Goal: Transaction & Acquisition: Register for event/course

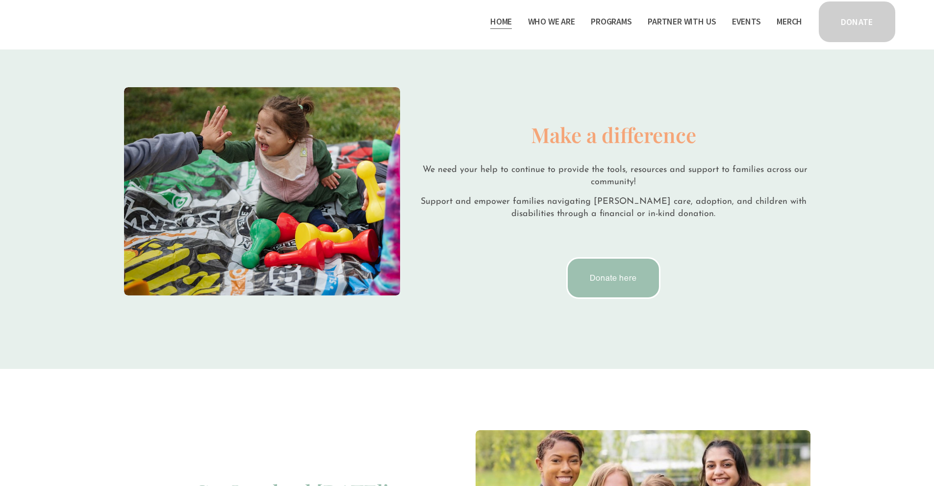
scroll to position [1819, 0]
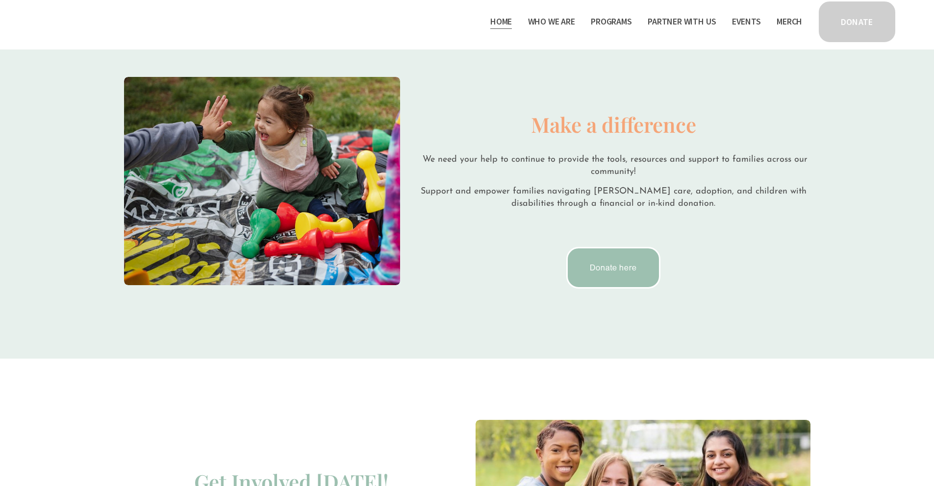
click at [606, 263] on link "Donate here" at bounding box center [613, 268] width 94 height 42
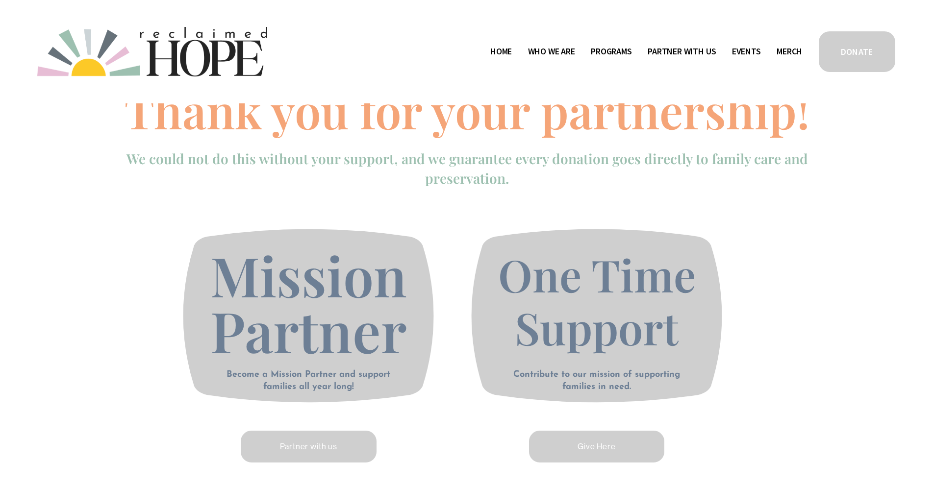
scroll to position [429, 0]
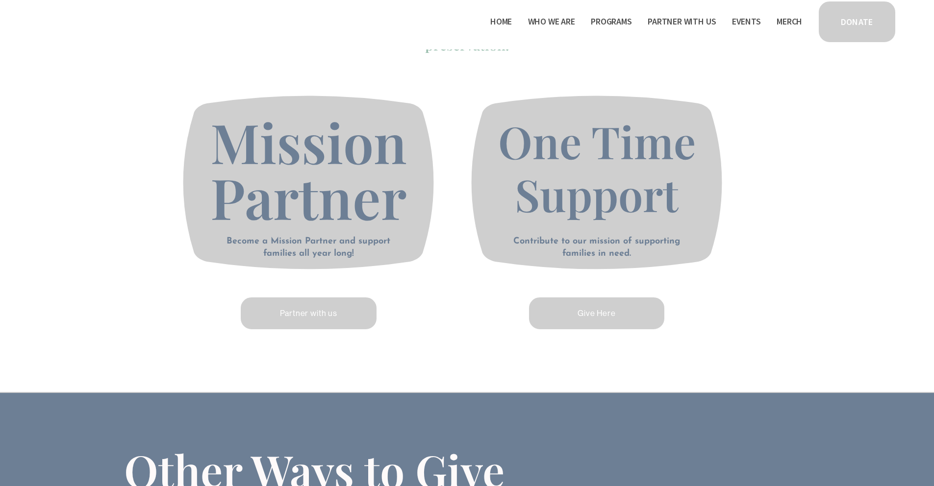
click at [562, 323] on link "Give Here" at bounding box center [596, 313] width 139 height 35
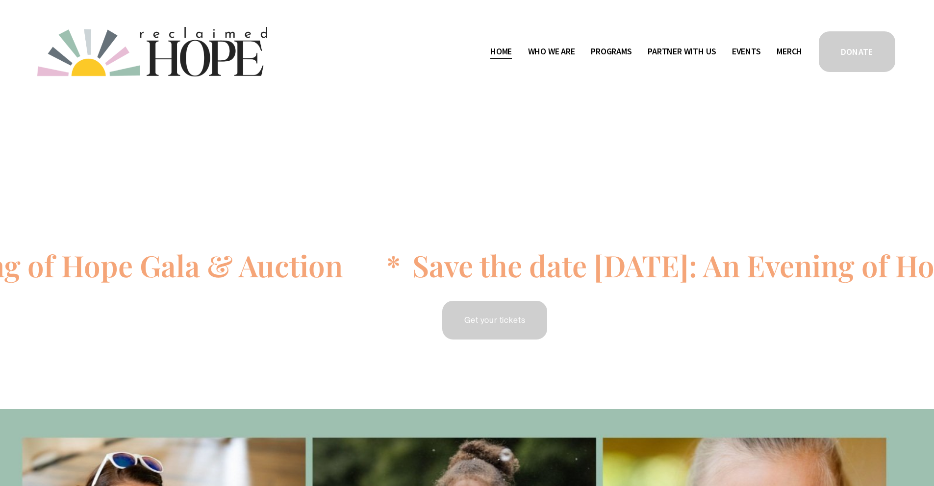
click at [0, 0] on span "Staff & Board" at bounding box center [0, 0] width 0 height 0
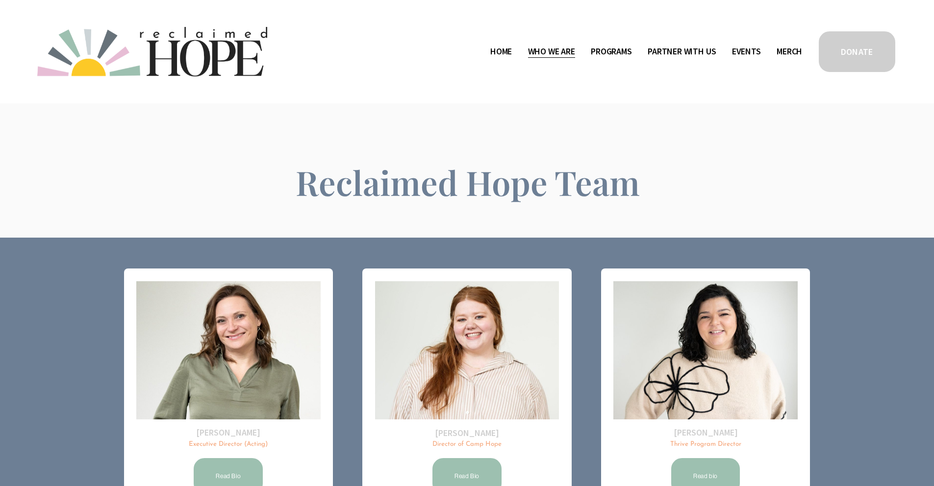
click at [742, 51] on link "Events" at bounding box center [746, 52] width 29 height 16
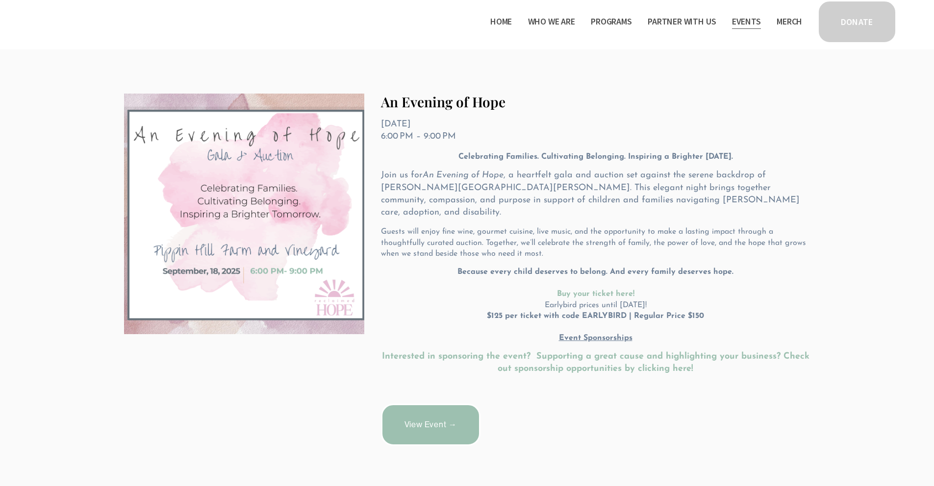
scroll to position [199, 0]
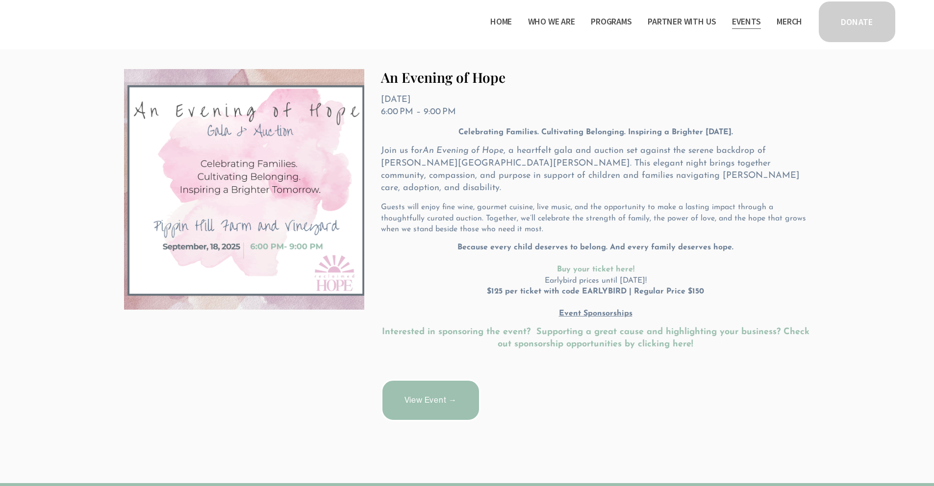
click at [458, 381] on link "View Event →" at bounding box center [430, 400] width 99 height 42
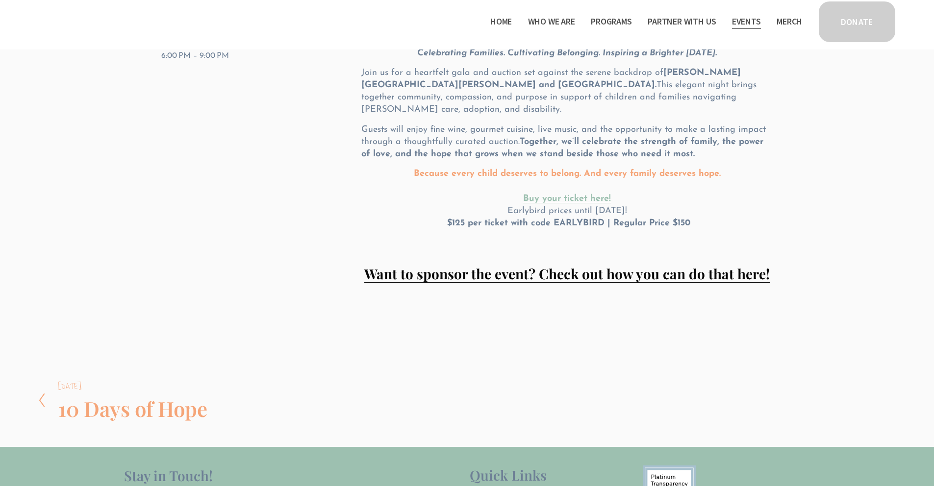
scroll to position [174, 0]
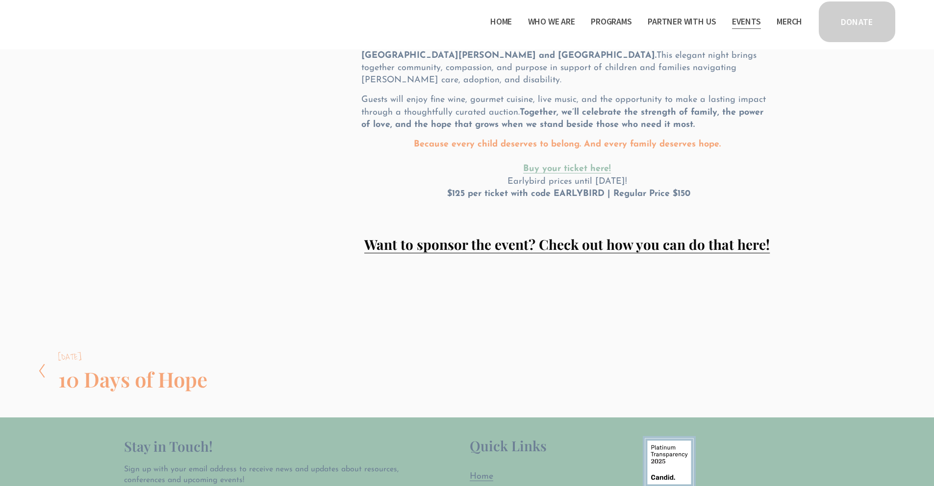
click at [565, 236] on strong "Want to sponsor the event? Check out how you can do that here!" at bounding box center [566, 244] width 405 height 18
